Goal: Task Accomplishment & Management: Use online tool/utility

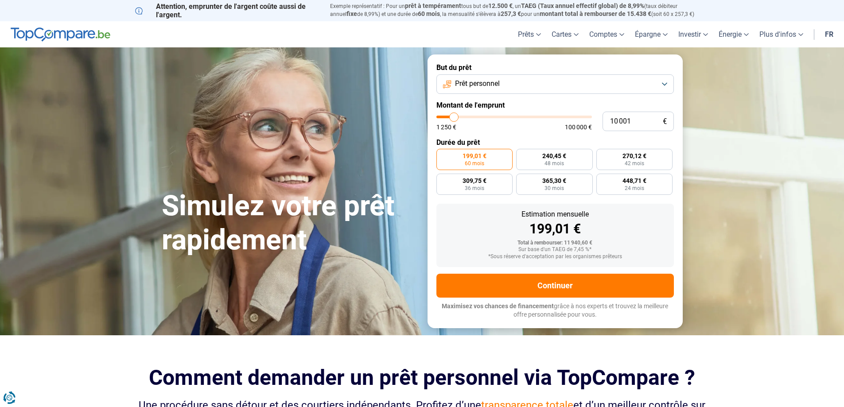
type input "53 000"
type input "53000"
click at [518, 117] on input "range" at bounding box center [514, 117] width 156 height 3
radio input "false"
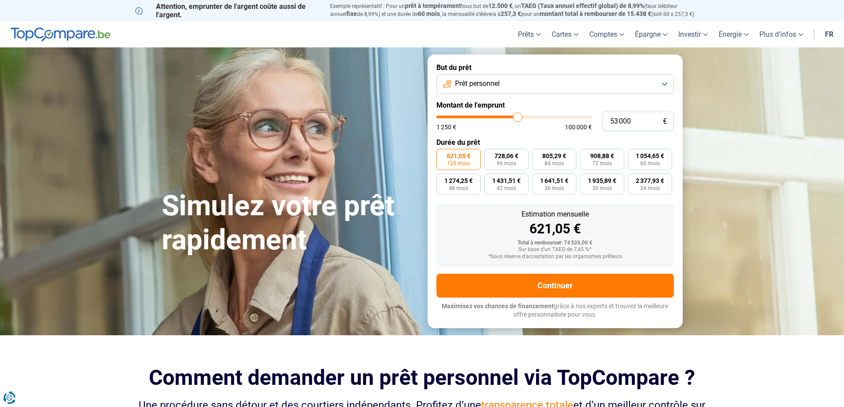
click at [537, 89] on button "Prêt personnel" at bounding box center [554, 83] width 237 height 19
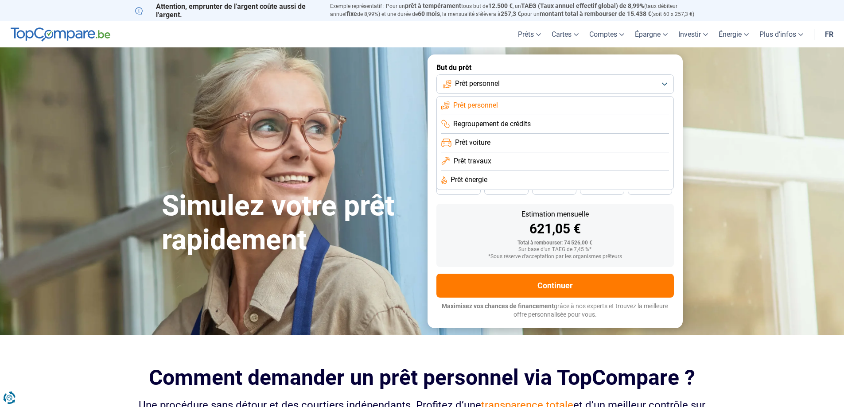
click at [481, 163] on span "Prêt travaux" at bounding box center [473, 161] width 38 height 10
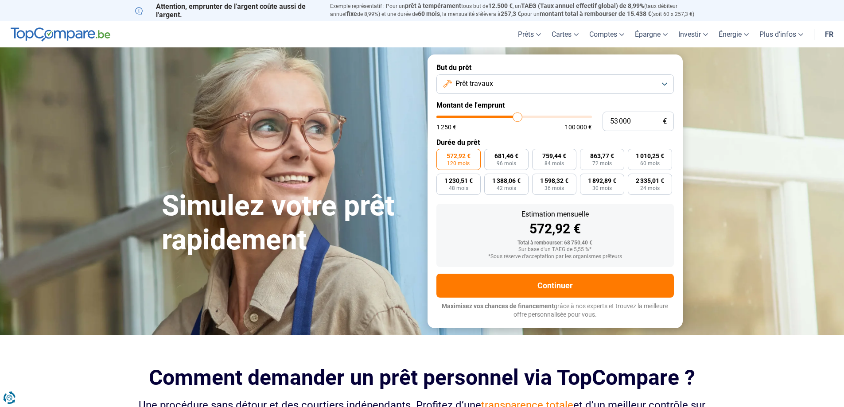
click at [516, 116] on input "range" at bounding box center [514, 117] width 156 height 3
